Goal: Entertainment & Leisure: Consume media (video, audio)

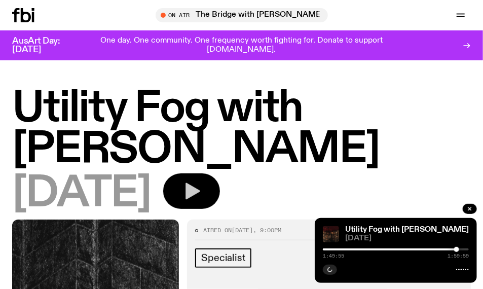
click at [200, 190] on icon "button" at bounding box center [192, 191] width 15 height 17
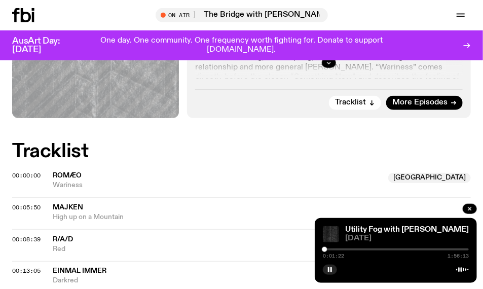
scroll to position [377, 0]
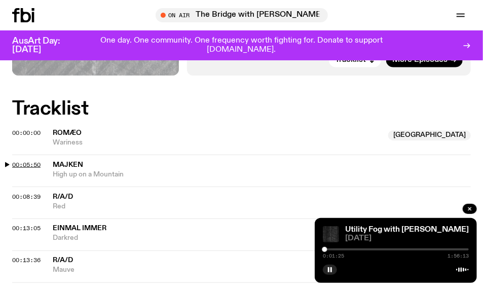
click at [14, 164] on span "00:05:50" at bounding box center [26, 165] width 28 height 8
click at [27, 196] on span "00:08:39" at bounding box center [26, 197] width 28 height 8
click at [23, 229] on span "00:13:05" at bounding box center [26, 228] width 28 height 8
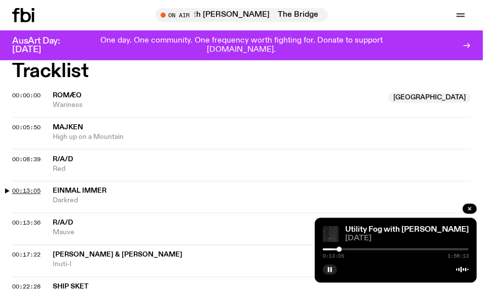
scroll to position [431, 0]
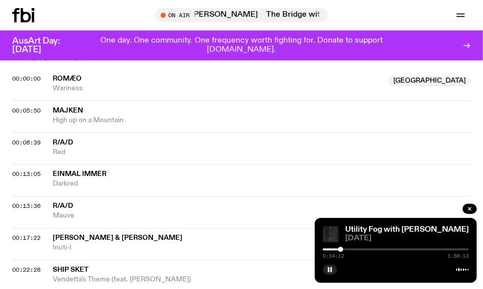
click at [129, 251] on span "Inuti-I" at bounding box center [262, 248] width 418 height 10
click at [15, 238] on span "00:17:22" at bounding box center [26, 238] width 28 height 8
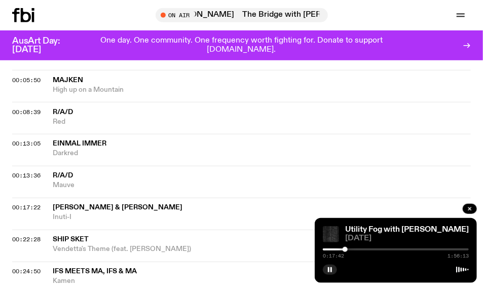
scroll to position [485, 0]
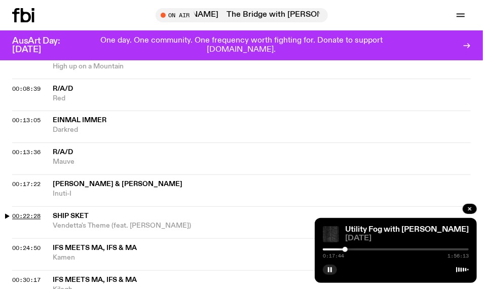
click at [14, 216] on span "00:22:28" at bounding box center [26, 216] width 28 height 8
click at [355, 249] on div at bounding box center [354, 249] width 5 height 5
click at [15, 247] on span "00:24:50" at bounding box center [26, 248] width 28 height 8
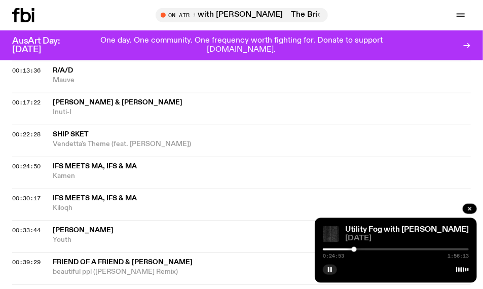
scroll to position [593, 0]
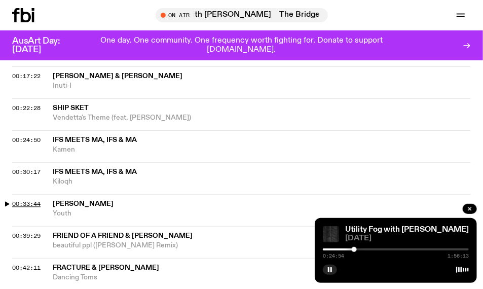
click at [20, 204] on span "00:33:44" at bounding box center [26, 204] width 28 height 8
click at [369, 249] on div at bounding box center [368, 249] width 5 height 5
click at [372, 248] on div at bounding box center [372, 249] width 5 height 5
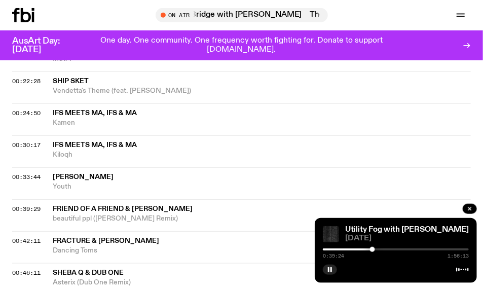
scroll to position [647, 0]
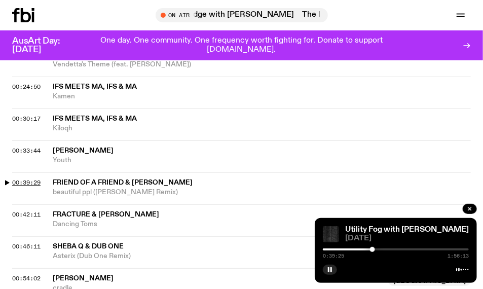
click at [21, 181] on span "00:39:29" at bounding box center [26, 182] width 28 height 8
click at [13, 181] on span "00:39:29" at bounding box center [26, 182] width 28 height 8
click at [31, 214] on span "00:42:11" at bounding box center [26, 214] width 28 height 8
click at [33, 247] on span "00:46:11" at bounding box center [26, 246] width 28 height 8
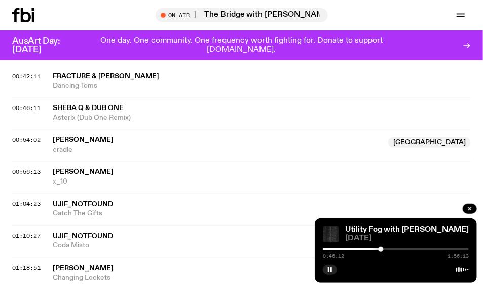
scroll to position [809, 0]
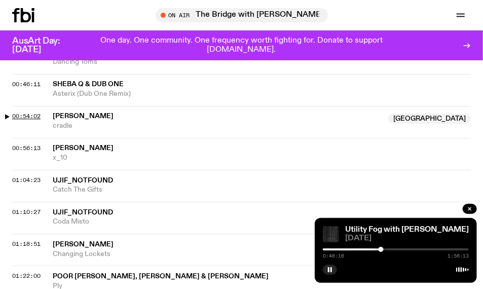
click at [34, 116] on span "00:54:02" at bounding box center [26, 116] width 28 height 8
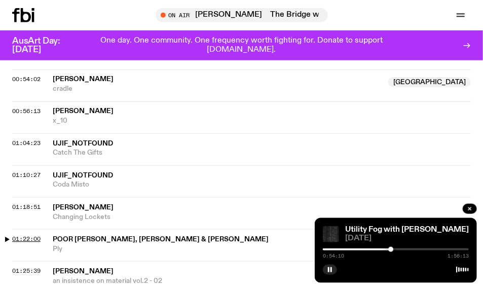
scroll to position [862, 0]
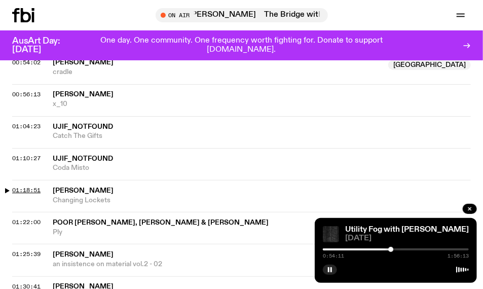
click at [31, 190] on span "01:18:51" at bounding box center [26, 190] width 28 height 8
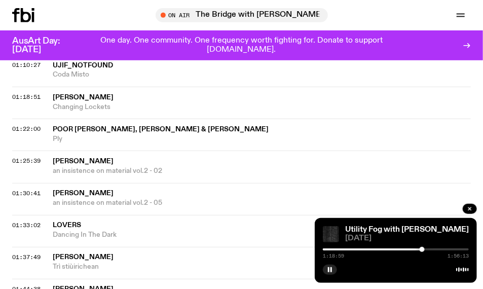
scroll to position [970, 0]
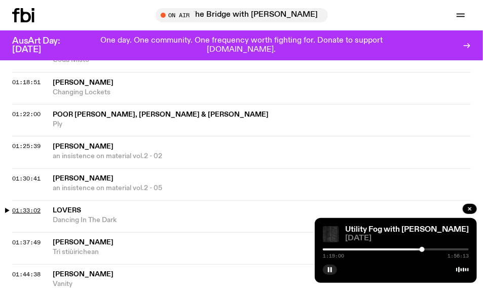
click at [31, 209] on span "01:33:02" at bounding box center [26, 210] width 28 height 8
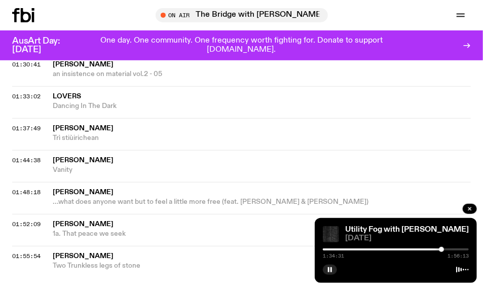
scroll to position [1132, 0]
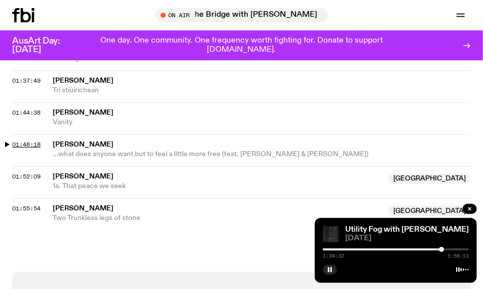
click at [31, 143] on span "01:48:18" at bounding box center [26, 144] width 28 height 8
click at [13, 175] on span "01:52:09" at bounding box center [26, 176] width 28 height 8
